Goal: Find specific page/section: Find specific page/section

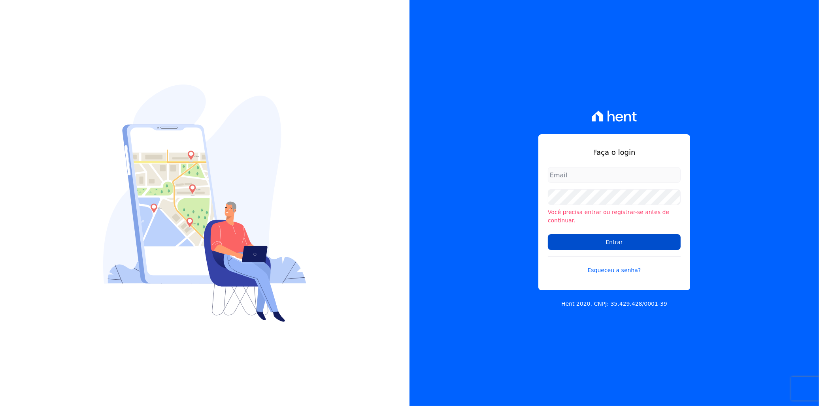
type input "italo.fernandes@e-arke.com"
click at [630, 234] on input "Entrar" at bounding box center [614, 242] width 133 height 16
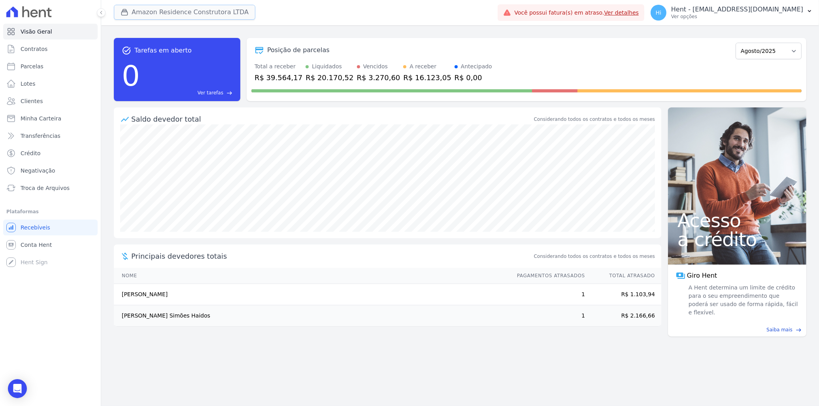
click at [211, 6] on button "Amazon Residence Construtora LTDA" at bounding box center [185, 12] width 142 height 15
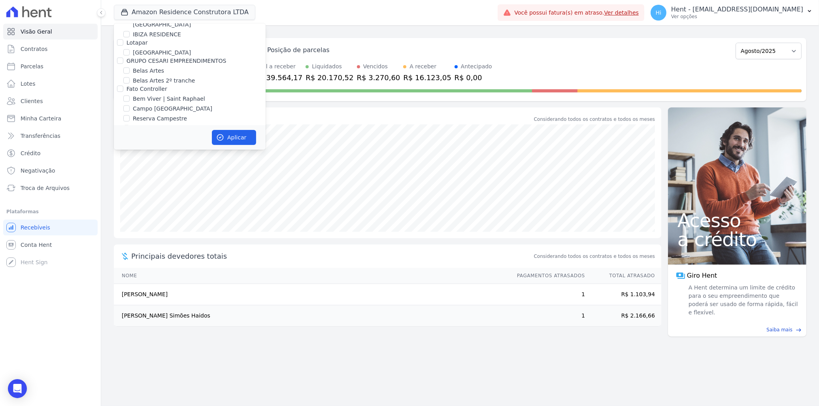
scroll to position [2774, 0]
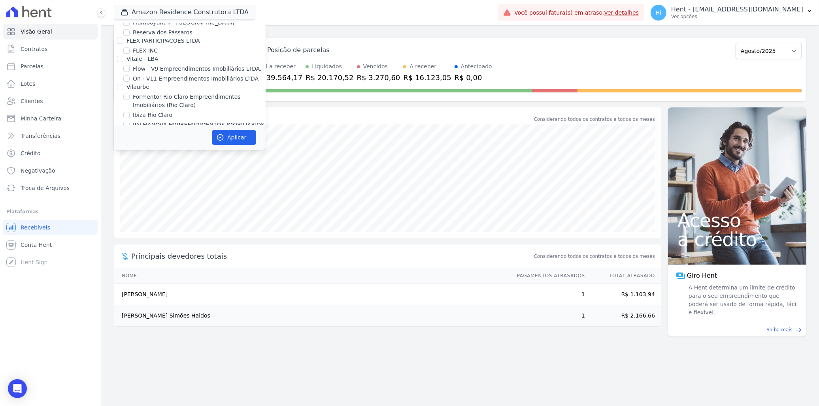
click at [176, 139] on label "Residencial Campanet" at bounding box center [164, 143] width 62 height 8
click at [130, 140] on input "Residencial Campanet" at bounding box center [126, 143] width 6 height 6
checkbox input "true"
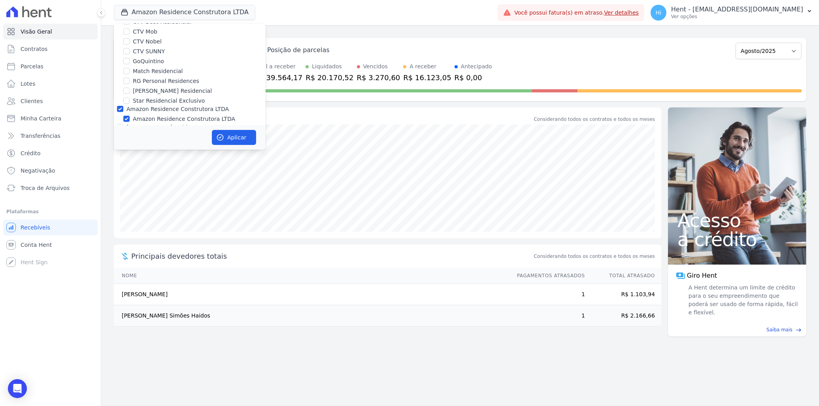
scroll to position [1014, 0]
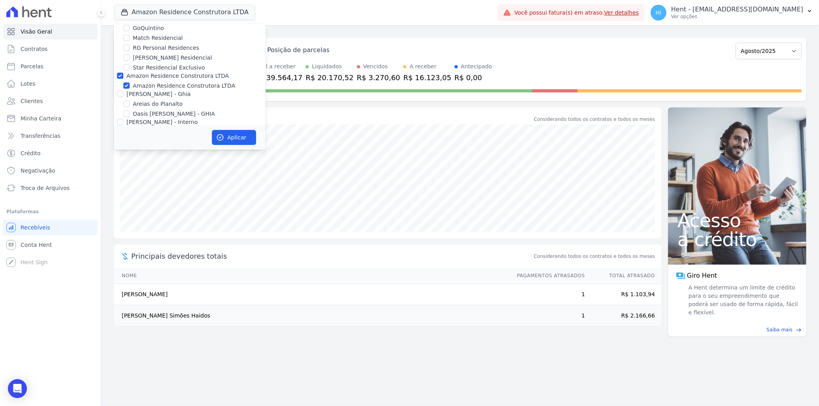
click at [178, 82] on label "Amazon Residence Construtora LTDA" at bounding box center [184, 86] width 102 height 8
click at [130, 83] on input "Amazon Residence Construtora LTDA" at bounding box center [126, 86] width 6 height 6
checkbox input "false"
click at [227, 138] on button "Aplicar" at bounding box center [234, 137] width 44 height 15
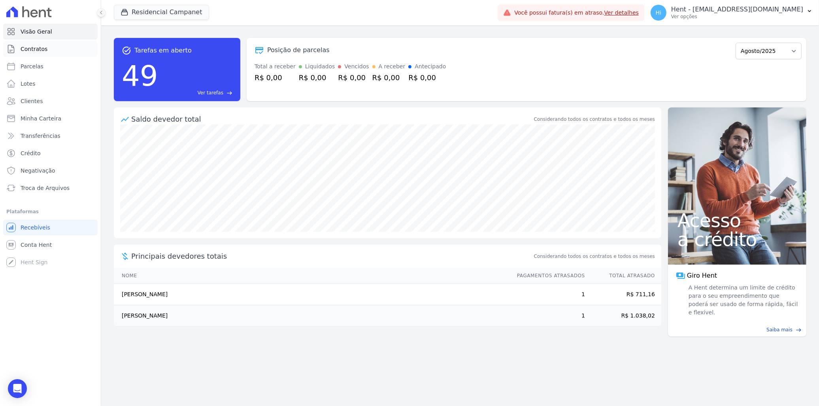
click at [38, 48] on span "Contratos" at bounding box center [34, 49] width 27 height 8
